Goal: Information Seeking & Learning: Learn about a topic

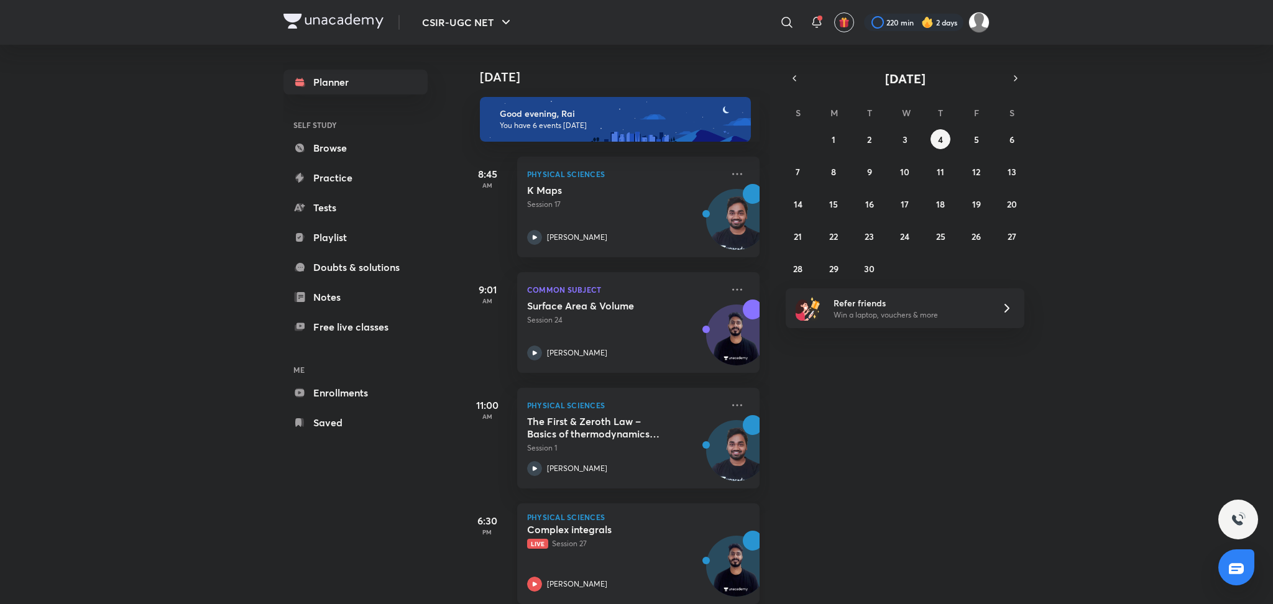
click at [614, 542] on p "Live Session 27" at bounding box center [624, 543] width 195 height 11
